Goal: Find specific page/section: Find specific page/section

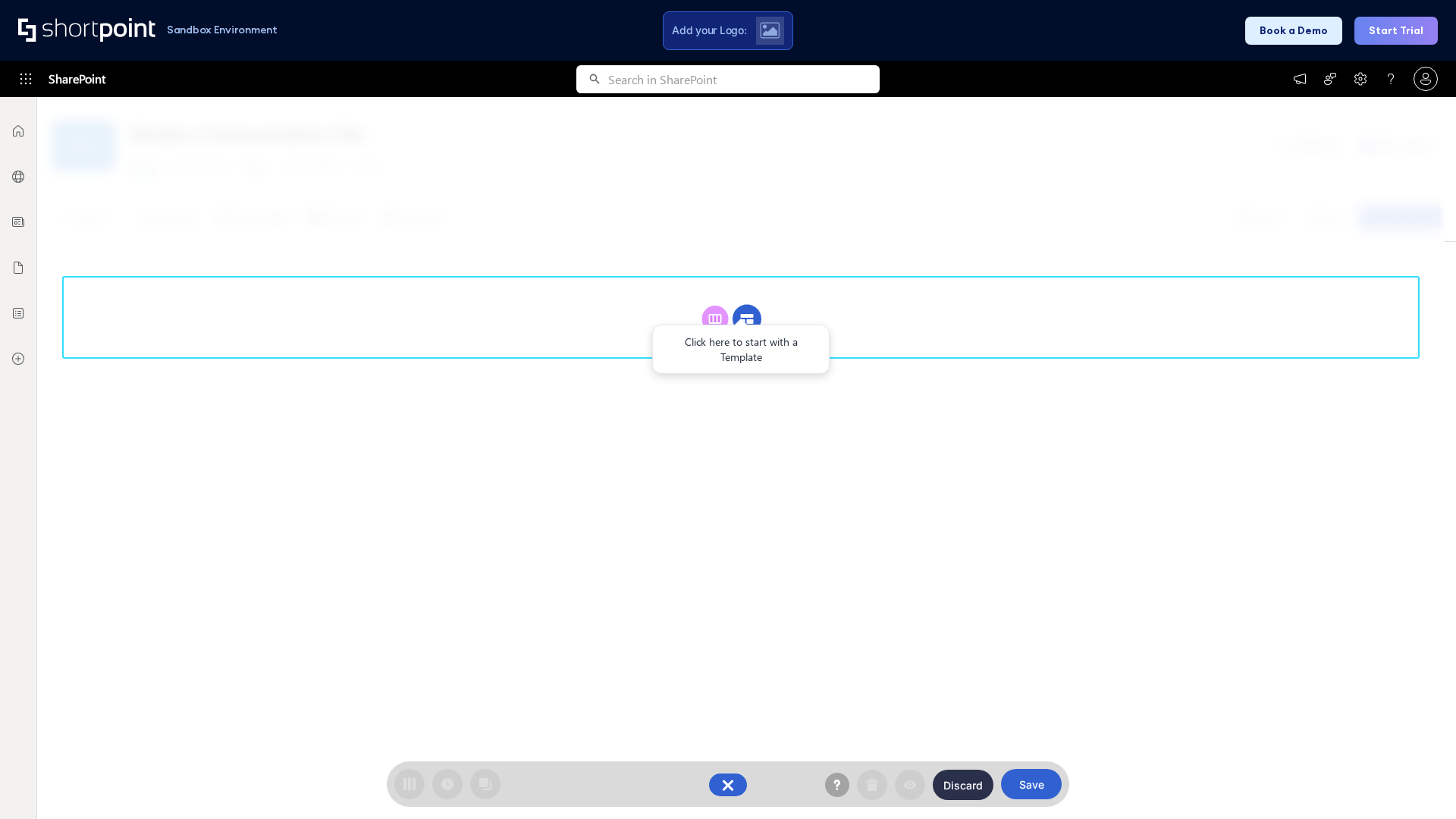
click at [747, 319] on circle at bounding box center [747, 319] width 28 height 28
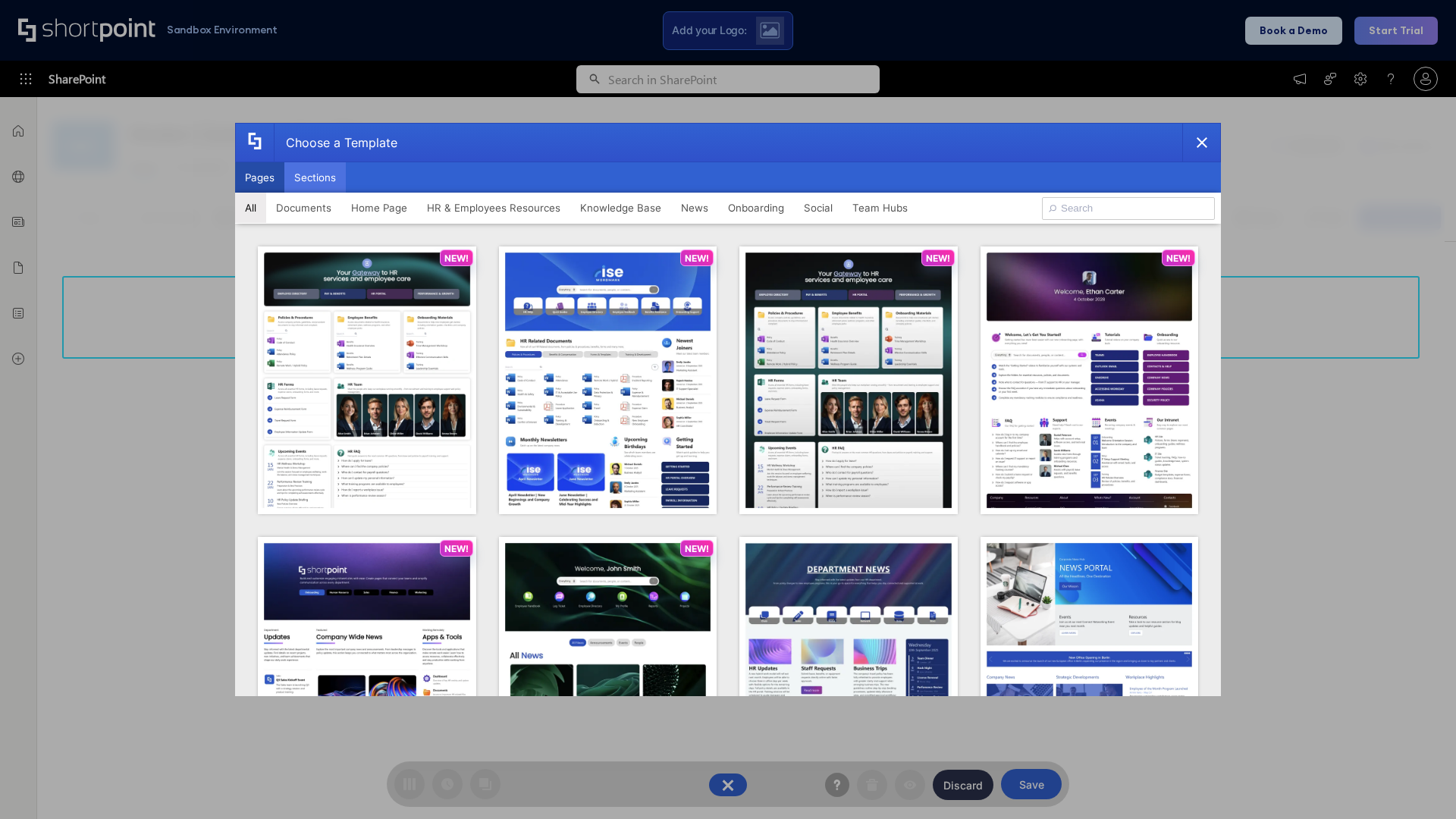
click at [314, 177] on button "Sections" at bounding box center [314, 177] width 61 height 30
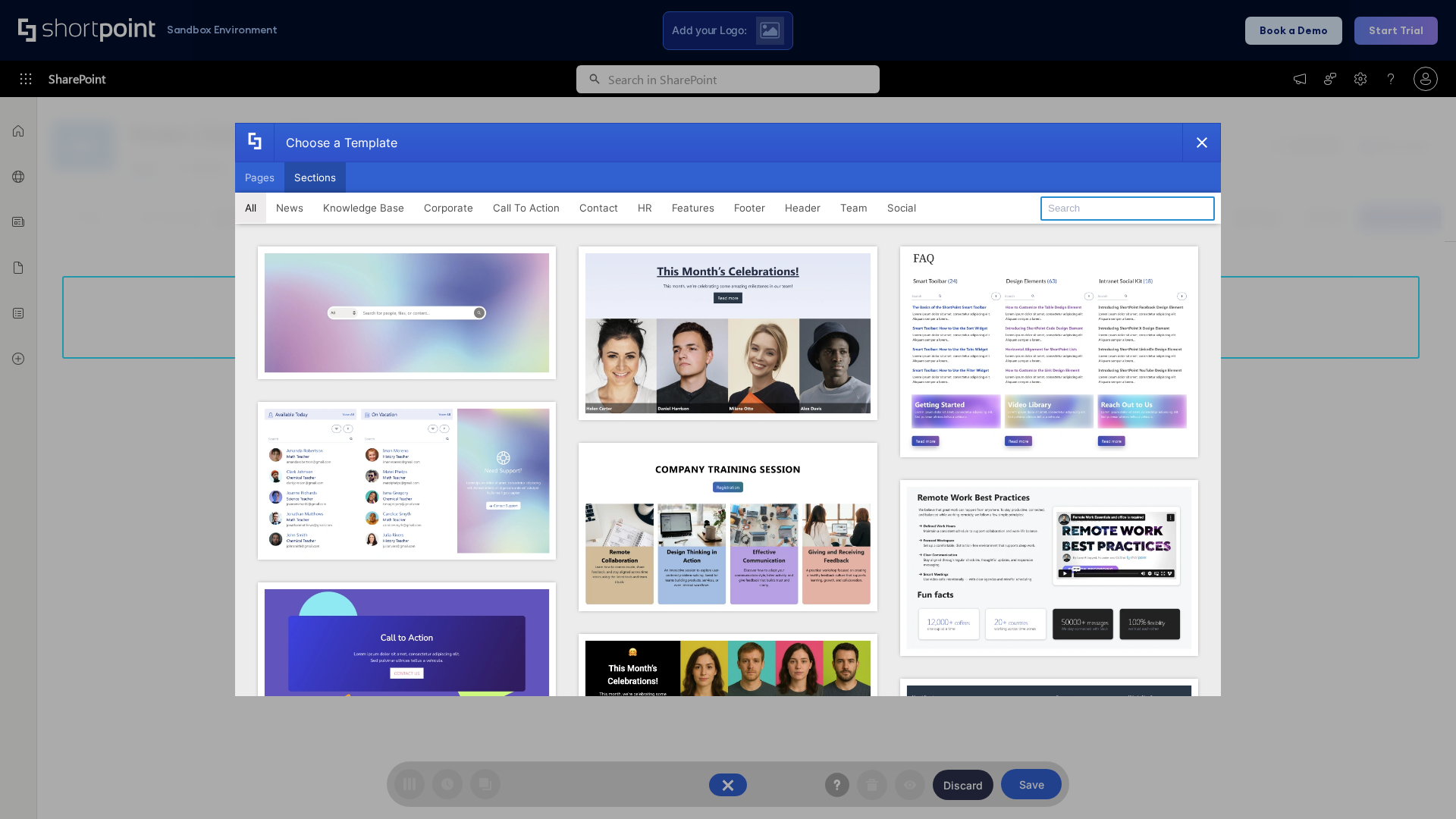
type input "Header 3"
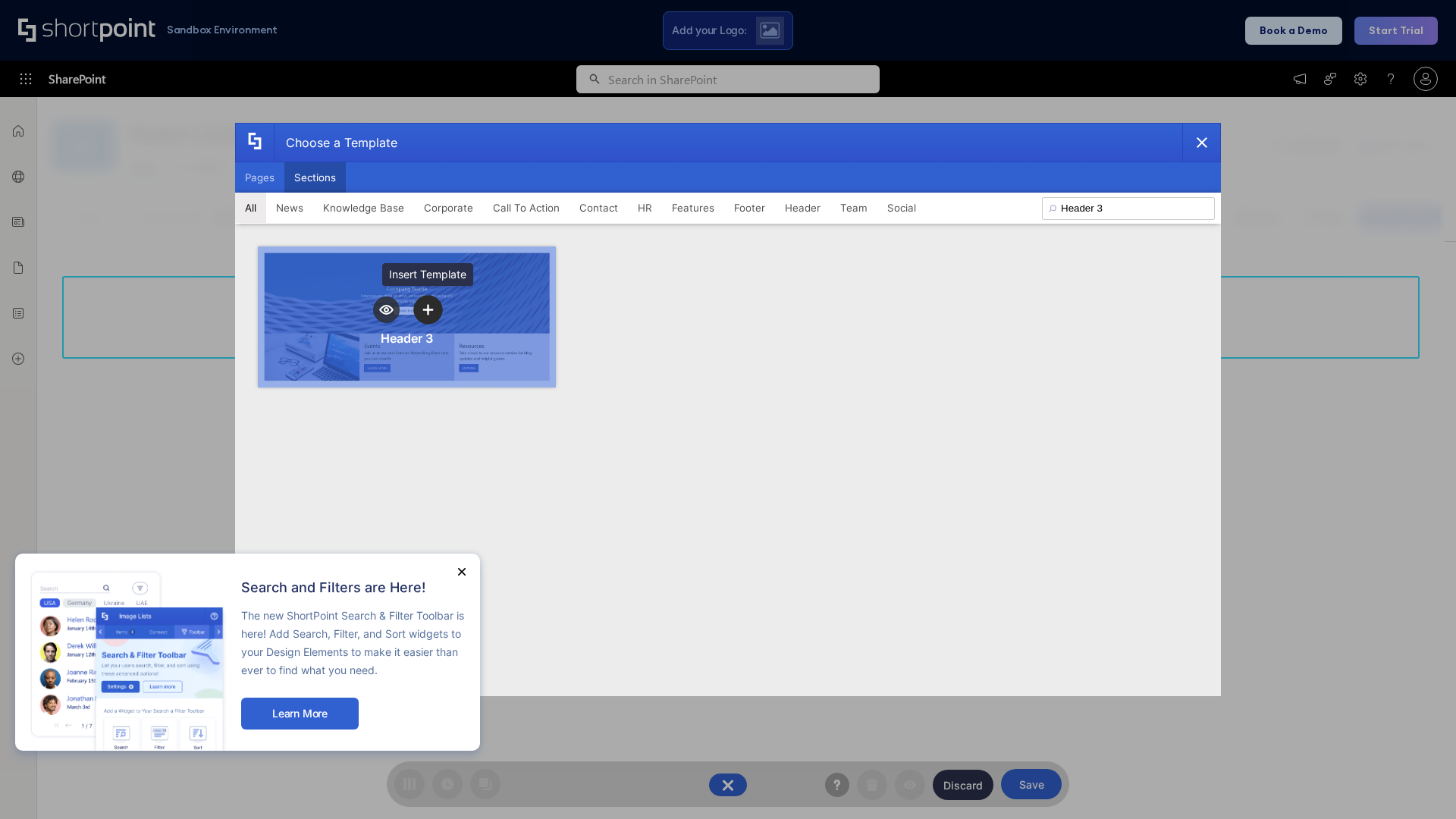
click at [428, 309] on icon "template selector" at bounding box center [428, 309] width 10 height 10
